Goal: Find specific page/section: Find specific page/section

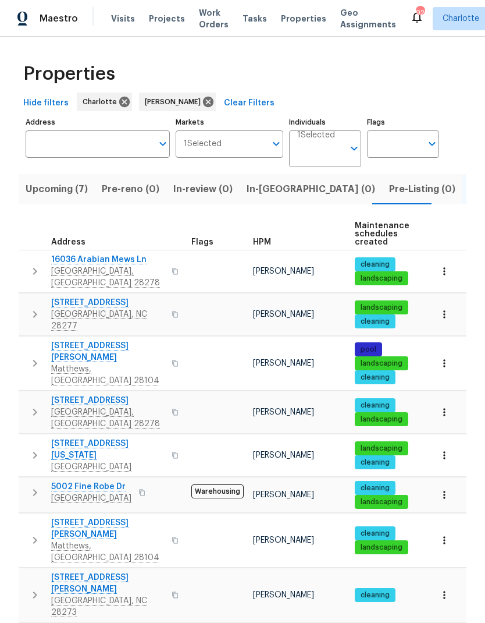
click at [48, 193] on span "Upcoming (7)" at bounding box center [57, 189] width 62 height 16
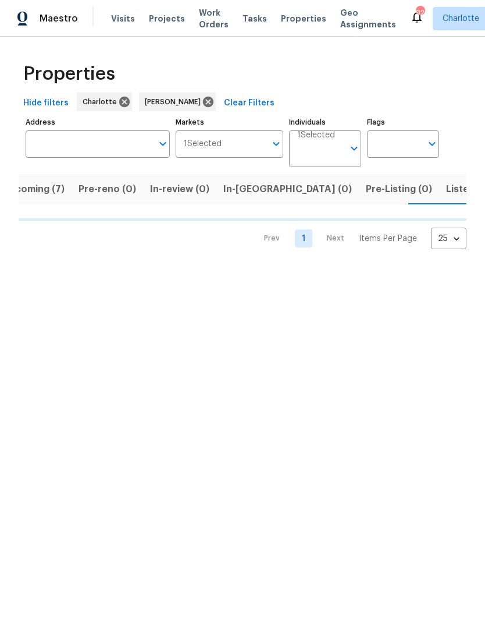
scroll to position [0, 27]
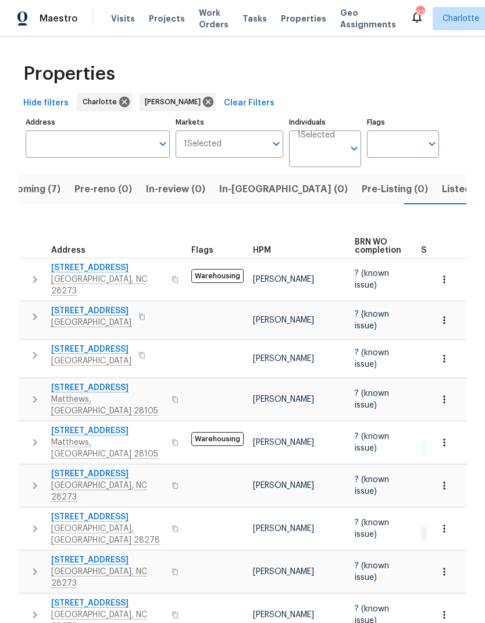
click at [40, 193] on span "Upcoming (7)" at bounding box center [29, 189] width 62 height 16
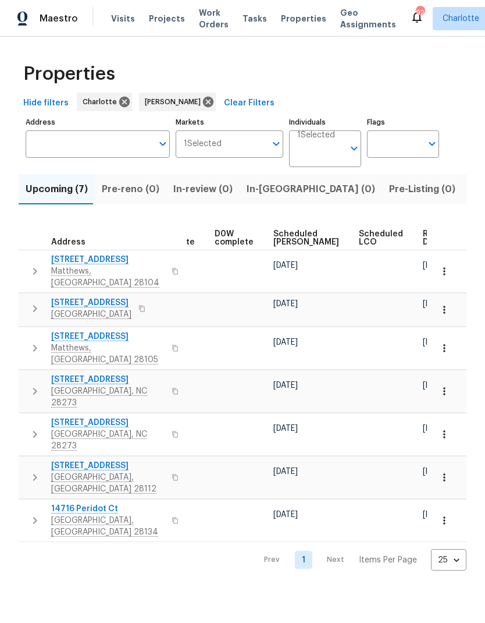
scroll to position [0, 304]
click at [424, 232] on span "Ready Date" at bounding box center [437, 238] width 26 height 16
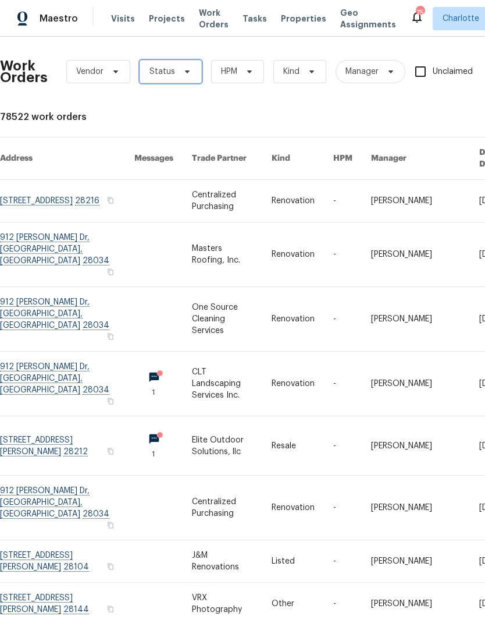
click at [186, 68] on icon at bounding box center [187, 71] width 9 height 9
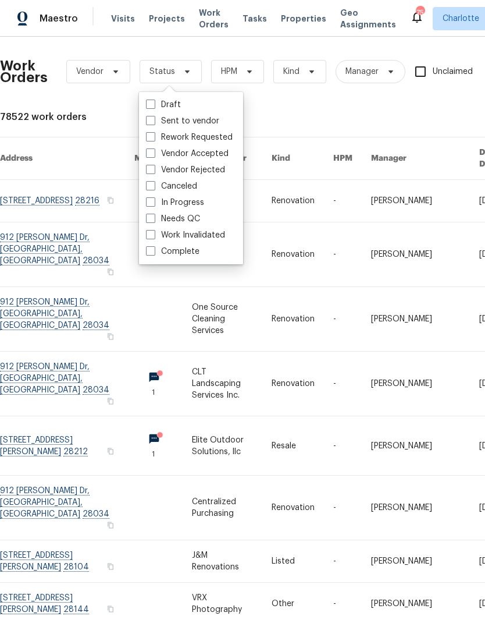
click at [195, 215] on label "Needs QC" at bounding box center [173, 219] width 54 height 12
click at [154, 215] on input "Needs QC" at bounding box center [150, 217] width 8 height 8
checkbox input "true"
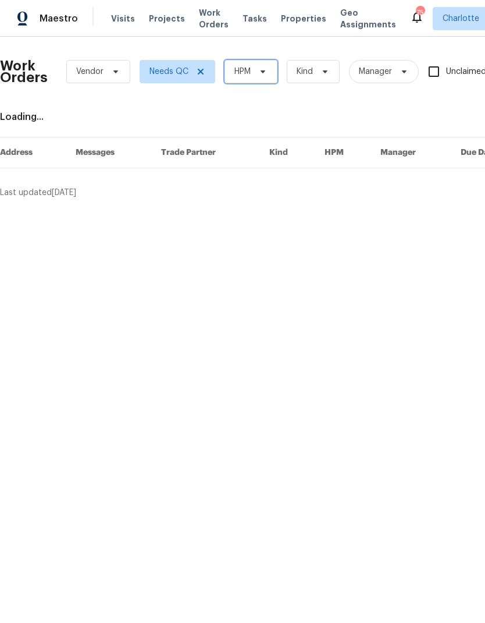
click at [262, 65] on span "HPM" at bounding box center [251, 71] width 53 height 23
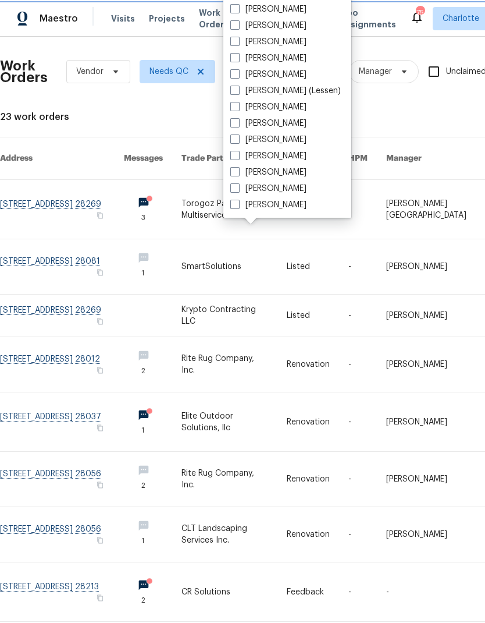
scroll to position [144, 0]
click at [283, 204] on label "[PERSON_NAME]" at bounding box center [268, 205] width 76 height 12
click at [238, 204] on input "[PERSON_NAME]" at bounding box center [234, 203] width 8 height 8
checkbox input "true"
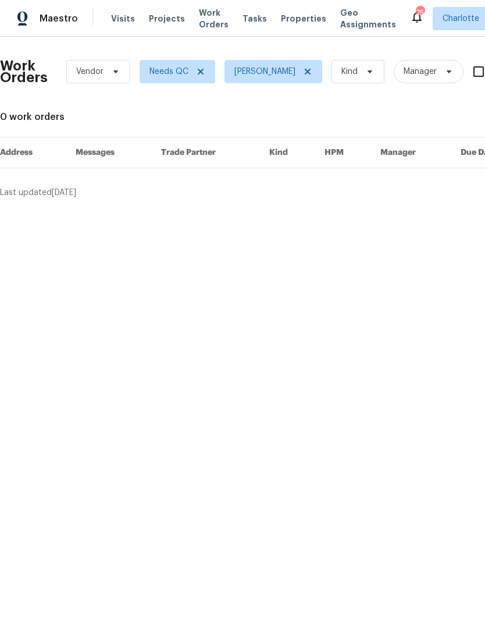
click at [68, 18] on span "Maestro" at bounding box center [59, 19] width 38 height 12
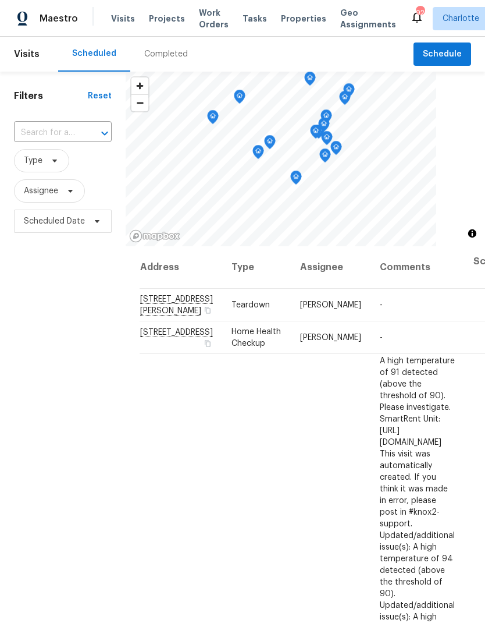
click at [161, 47] on div "Completed" at bounding box center [166, 54] width 72 height 35
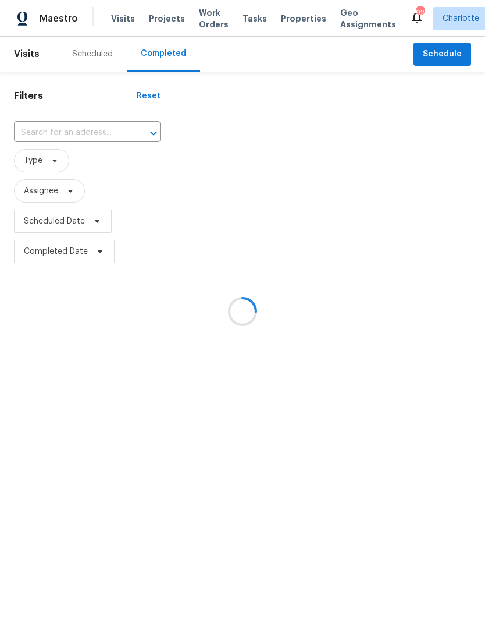
click at [143, 147] on div at bounding box center [242, 311] width 485 height 623
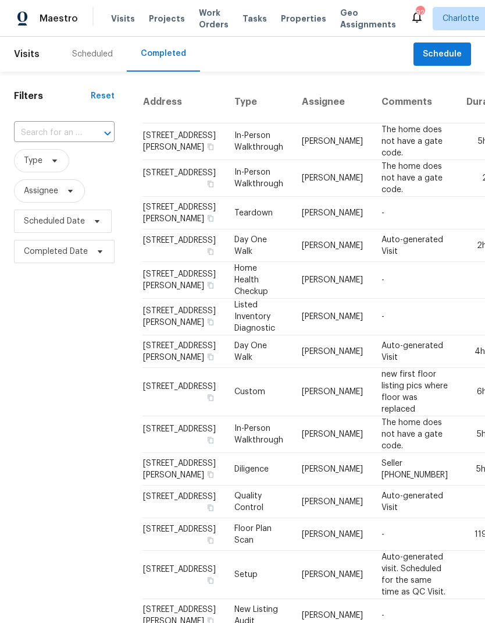
click at [87, 134] on div at bounding box center [99, 133] width 30 height 16
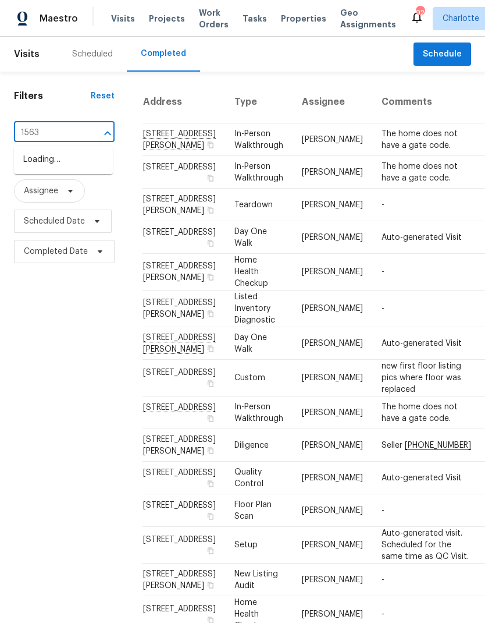
type input "15633"
click at [73, 169] on li "15633 Aviary Orchard Way, Charlotte, NC 28278" at bounding box center [63, 159] width 99 height 19
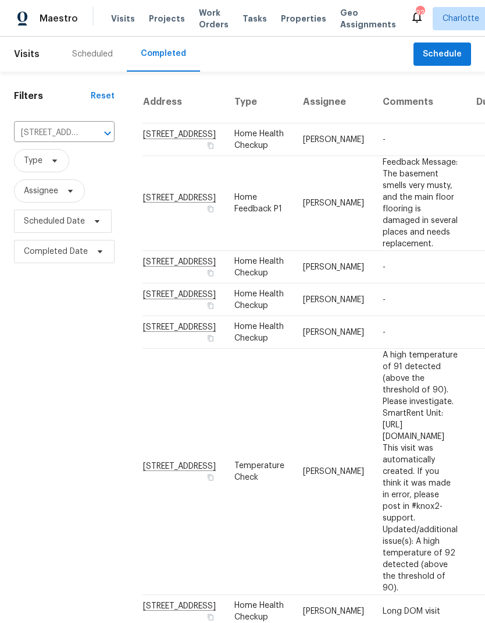
click at [44, 336] on div "Filters Reset 15633 Aviary Orchard Way, Charlotte, NC 28278 ​ Type Assignee Sch…" at bounding box center [64, 612] width 129 height 1080
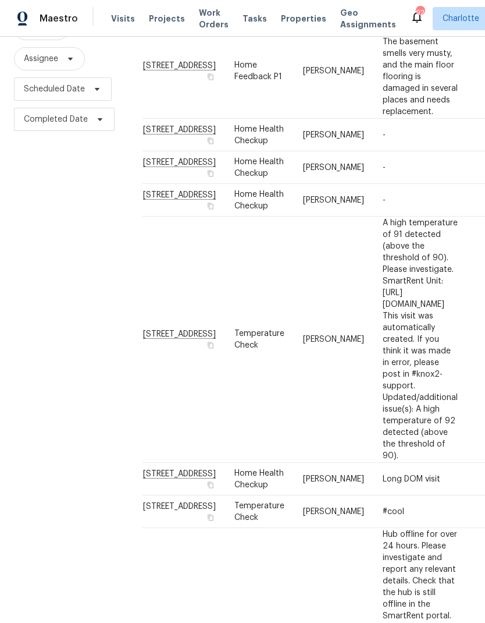
scroll to position [132, 0]
click at [49, 325] on div "Filters Reset 15633 Aviary Orchard Way, Charlotte, NC 28278 ​ Type Assignee Sch…" at bounding box center [64, 479] width 129 height 1080
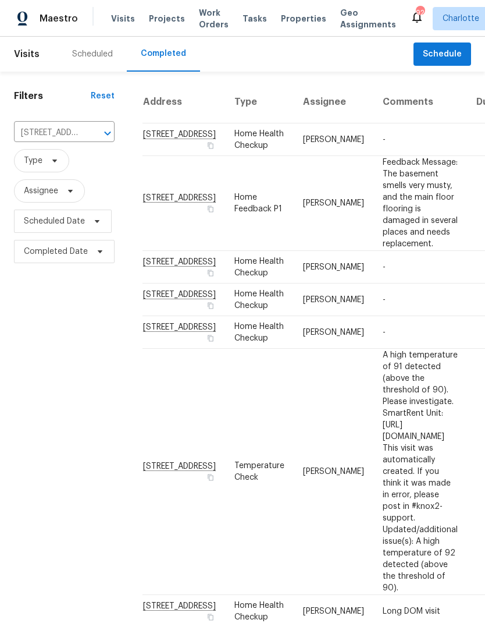
scroll to position [0, 0]
click at [45, 362] on div "Filters Reset 15633 Aviary Orchard Way, Charlotte, NC 28278 ​ Type Assignee Sch…" at bounding box center [64, 612] width 129 height 1080
click at [161, 239] on td "15633 Aviary Orchard Way, Charlotte, NC 28278" at bounding box center [184, 203] width 83 height 95
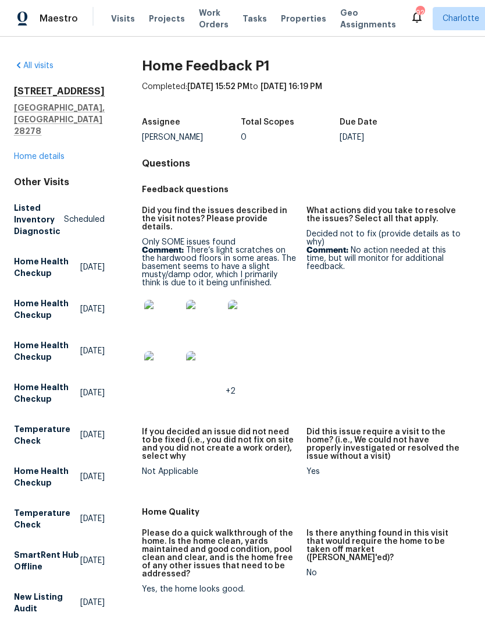
click at [167, 308] on img at bounding box center [162, 318] width 37 height 37
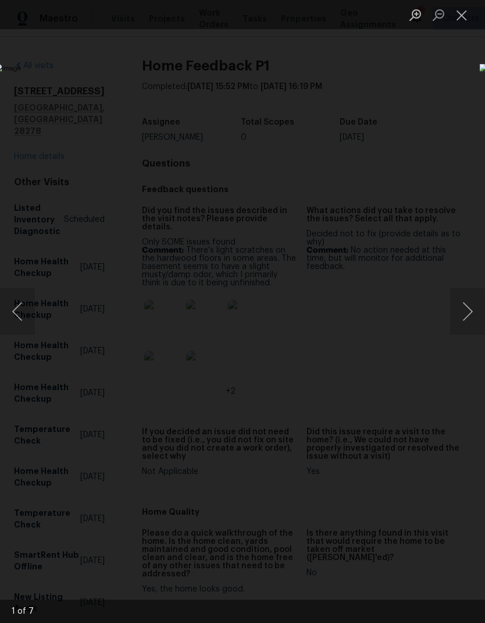
click at [467, 312] on button "Next image" at bounding box center [467, 311] width 35 height 47
click at [467, 318] on button "Next image" at bounding box center [467, 311] width 35 height 47
click at [16, 303] on button "Previous image" at bounding box center [17, 311] width 35 height 47
click at [460, 314] on button "Next image" at bounding box center [467, 311] width 35 height 47
click at [462, 318] on button "Next image" at bounding box center [467, 311] width 35 height 47
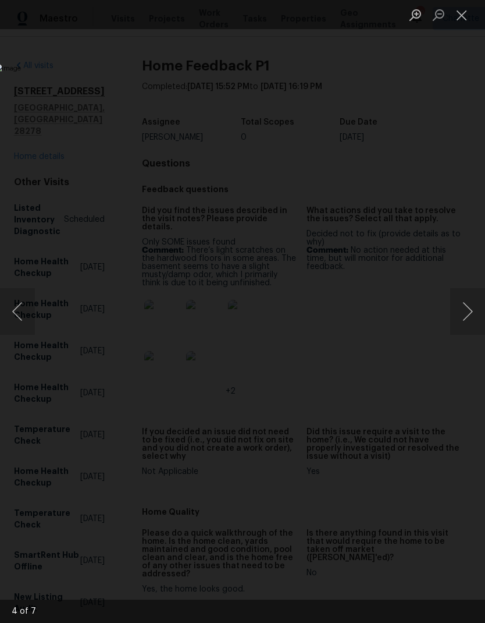
click at [463, 317] on button "Next image" at bounding box center [467, 311] width 35 height 47
click at [467, 307] on button "Next image" at bounding box center [467, 311] width 35 height 47
click at [462, 313] on button "Next image" at bounding box center [467, 311] width 35 height 47
click at [463, 314] on button "Next image" at bounding box center [467, 311] width 35 height 47
click at [463, 318] on button "Next image" at bounding box center [467, 311] width 35 height 47
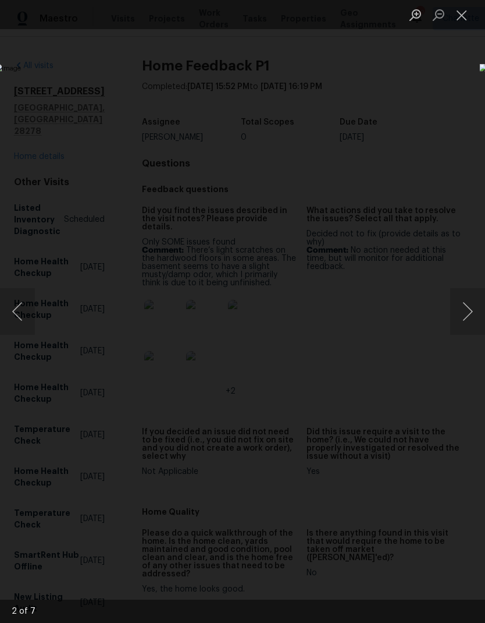
click at [462, 19] on button "Close lightbox" at bounding box center [461, 15] width 23 height 20
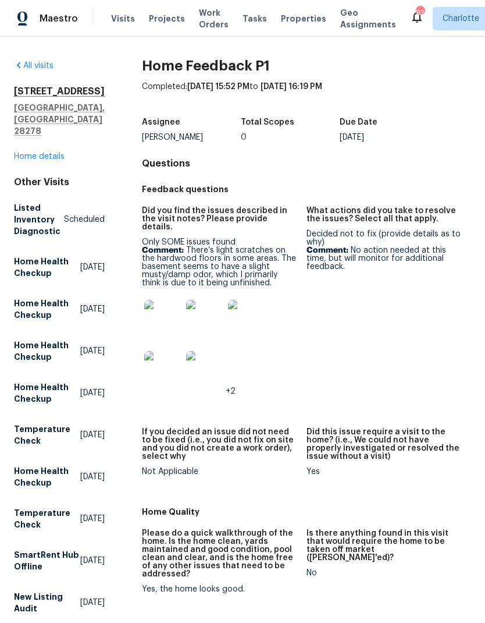
click at [169, 313] on img at bounding box center [162, 318] width 37 height 37
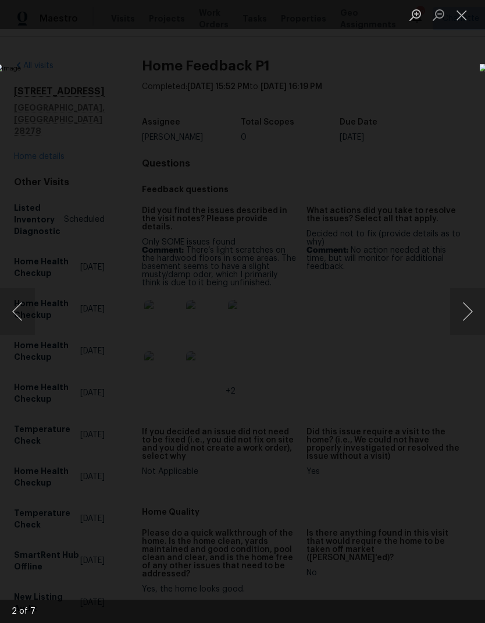
click at [459, 315] on button "Next image" at bounding box center [467, 311] width 35 height 47
click at [457, 316] on button "Next image" at bounding box center [467, 311] width 35 height 47
click at [458, 314] on button "Next image" at bounding box center [467, 311] width 35 height 47
click at [460, 317] on button "Next image" at bounding box center [467, 311] width 35 height 47
click at [462, 316] on button "Next image" at bounding box center [467, 311] width 35 height 47
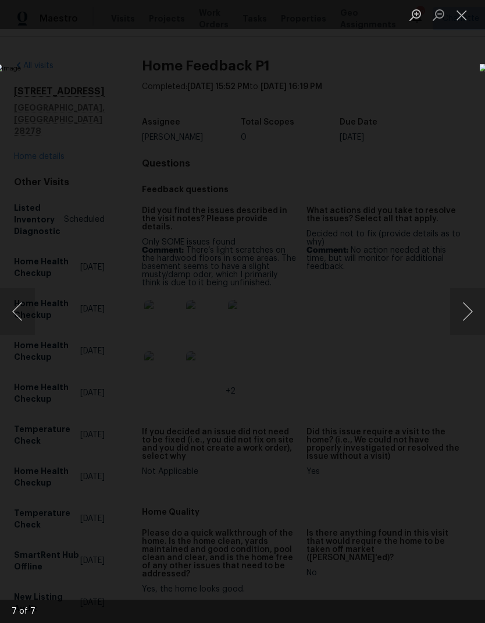
click at [457, 318] on button "Next image" at bounding box center [467, 311] width 35 height 47
click at [456, 314] on button "Next image" at bounding box center [467, 311] width 35 height 47
click at [473, 14] on button "Close lightbox" at bounding box center [461, 15] width 23 height 20
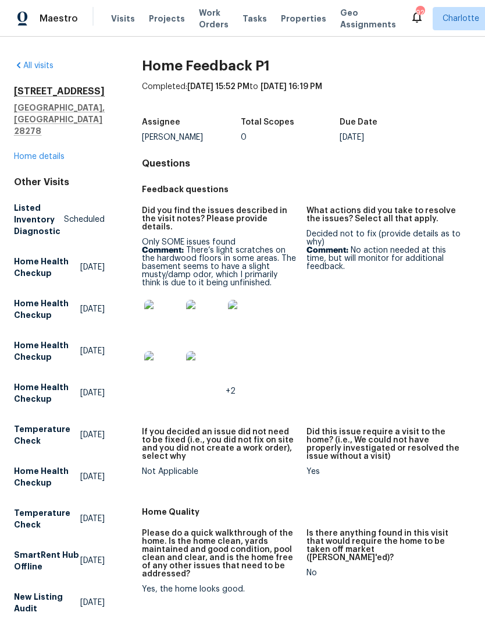
click at [64, 10] on div "Maestro" at bounding box center [39, 18] width 78 height 23
